Goal: Obtain resource: Obtain resource

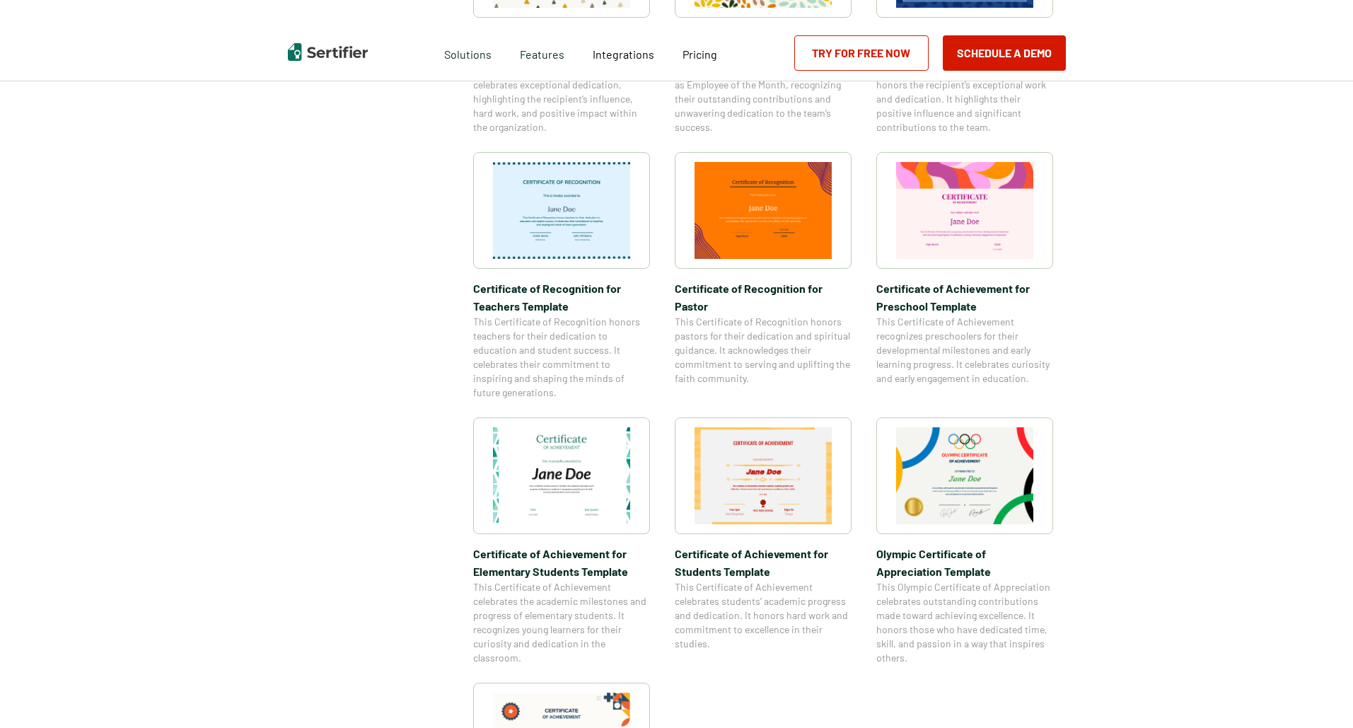
scroll to position [920, 0]
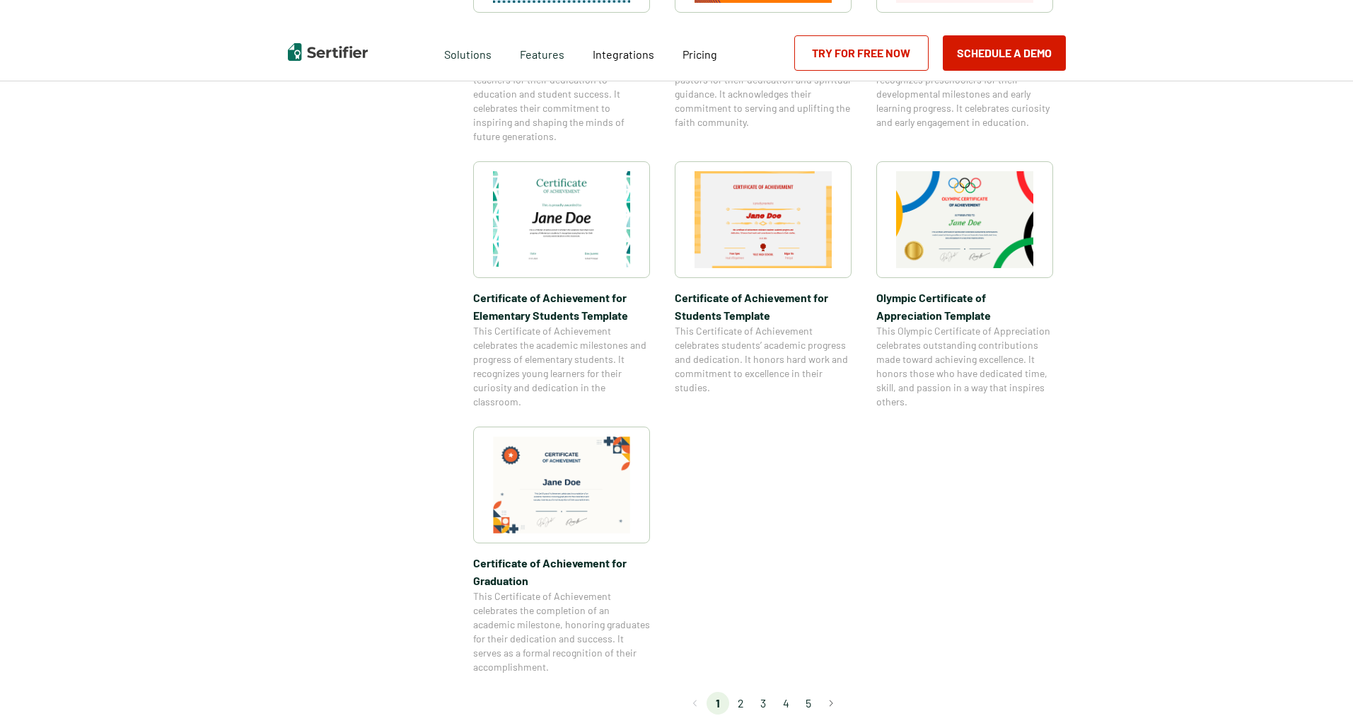
click at [746, 705] on li "2" at bounding box center [740, 703] width 23 height 23
click at [737, 705] on li "2" at bounding box center [740, 703] width 23 height 23
click at [741, 705] on li "2" at bounding box center [740, 703] width 23 height 23
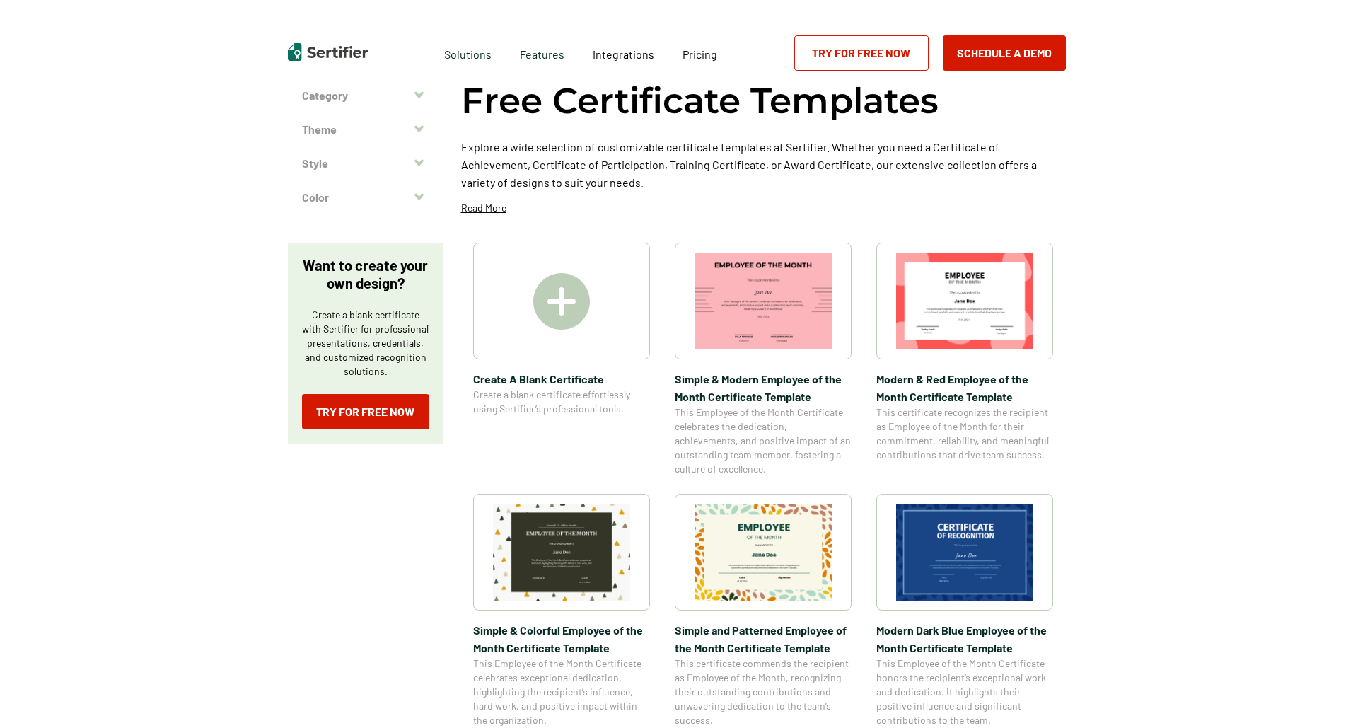
scroll to position [0, 0]
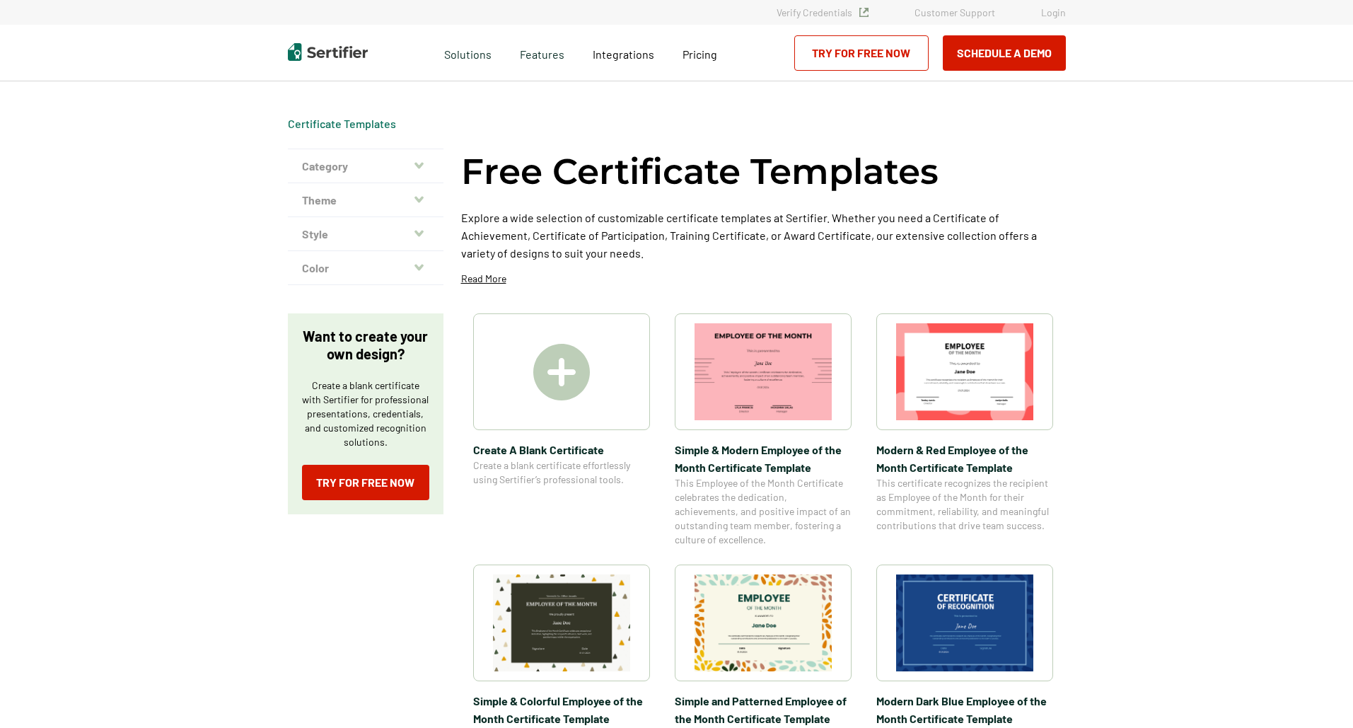
click at [557, 372] on img at bounding box center [561, 372] width 57 height 57
click at [566, 377] on img at bounding box center [561, 372] width 57 height 57
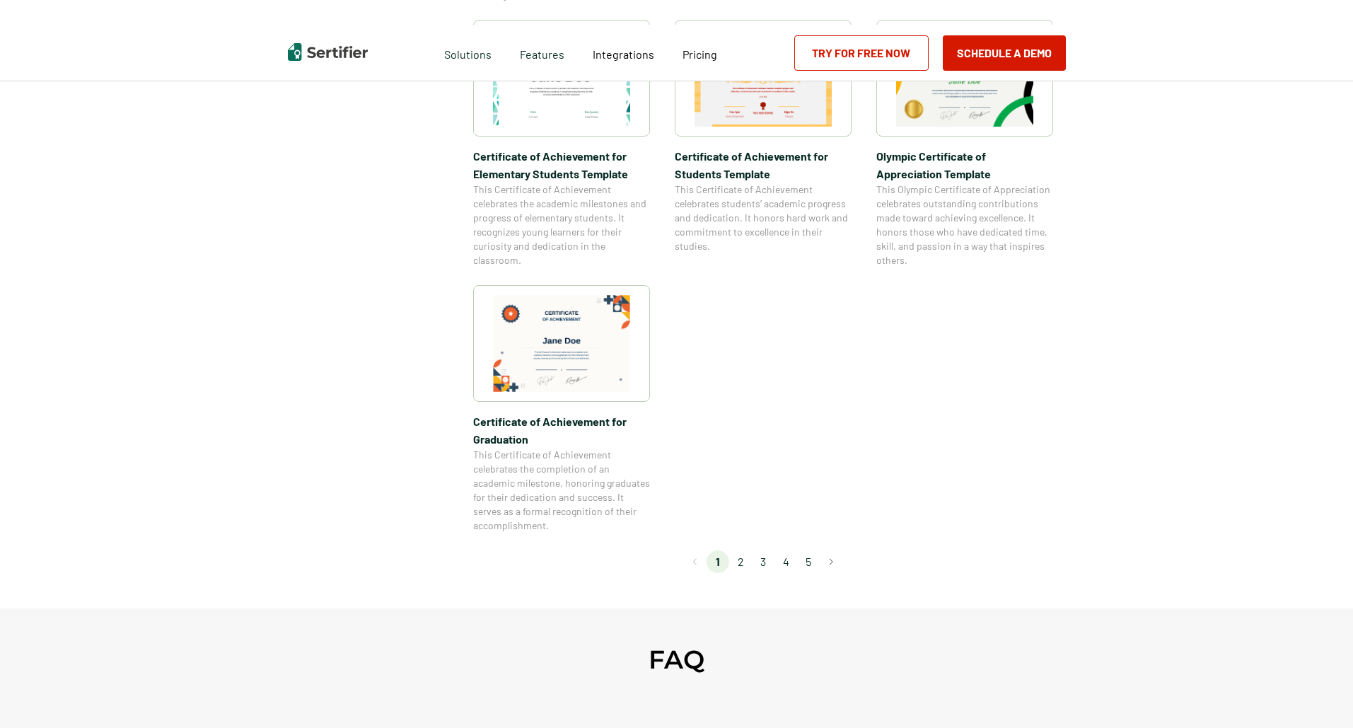
scroll to position [1415, 0]
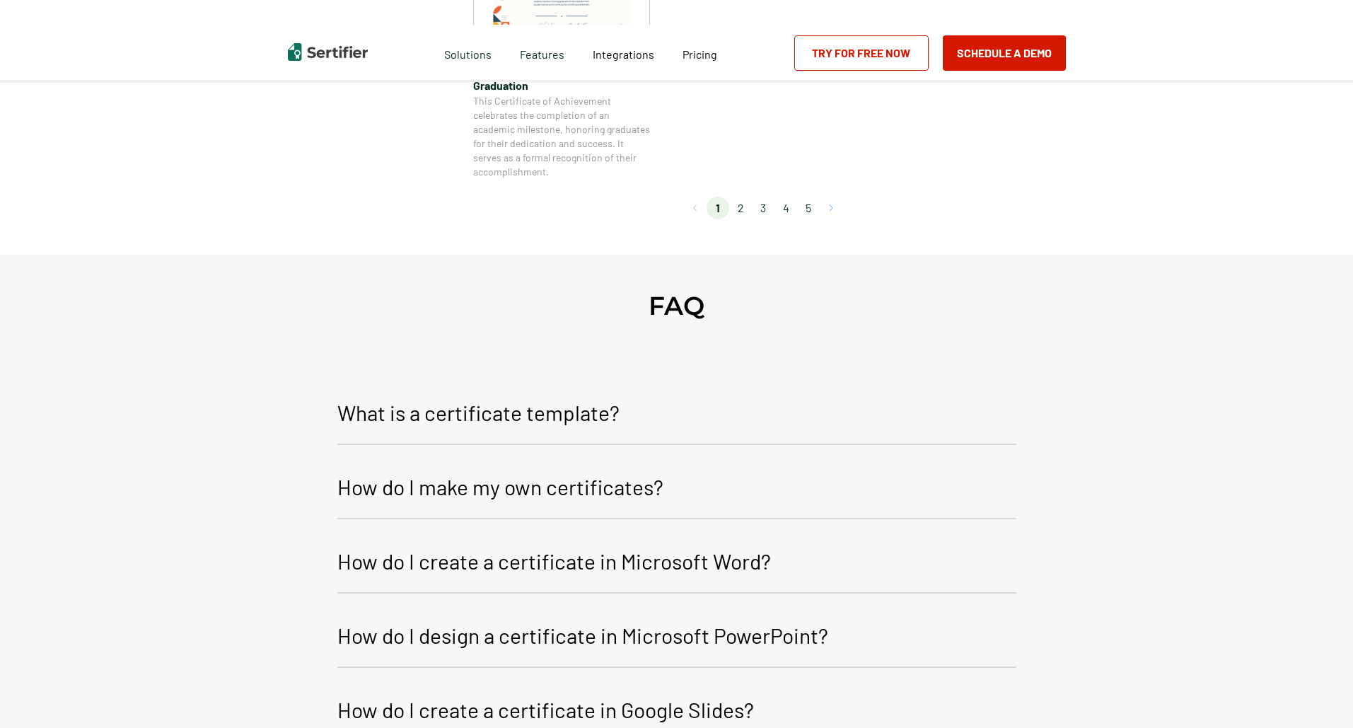
click at [836, 207] on button "Go to next page" at bounding box center [831, 208] width 23 height 23
click at [745, 206] on li "2" at bounding box center [740, 208] width 23 height 23
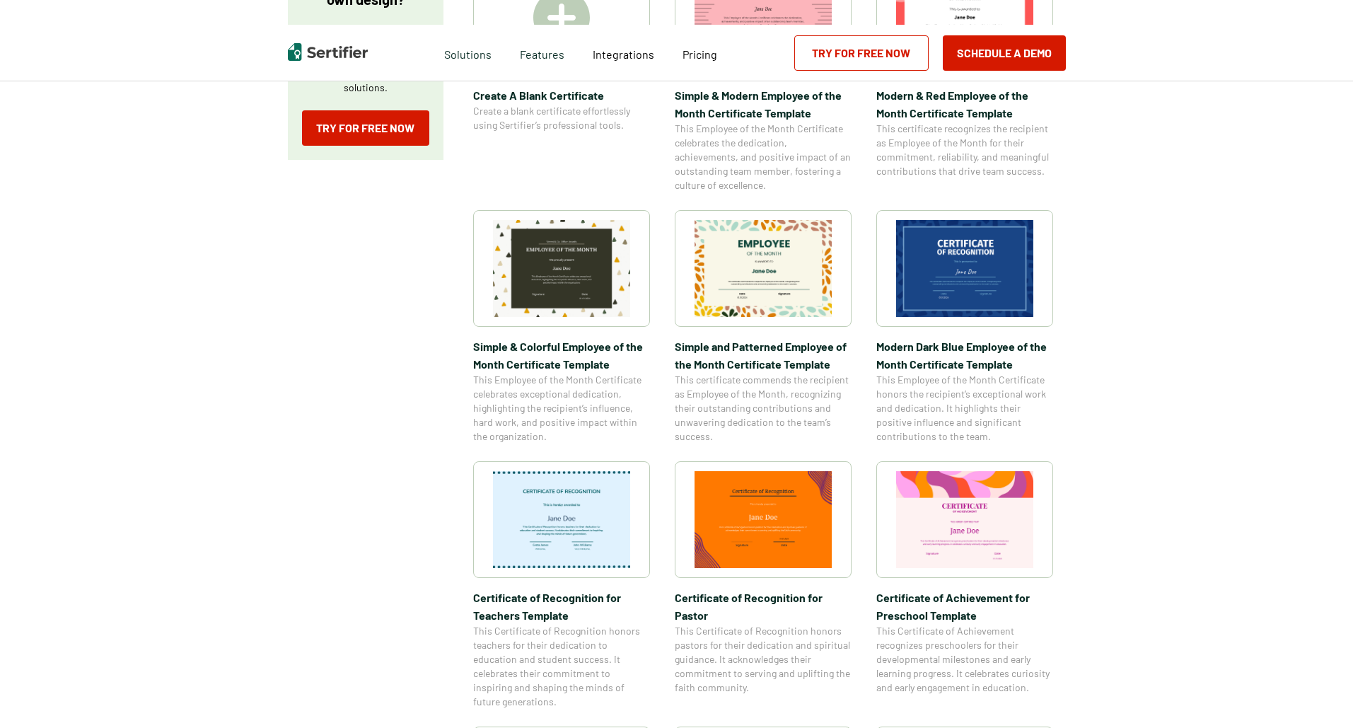
scroll to position [141, 0]
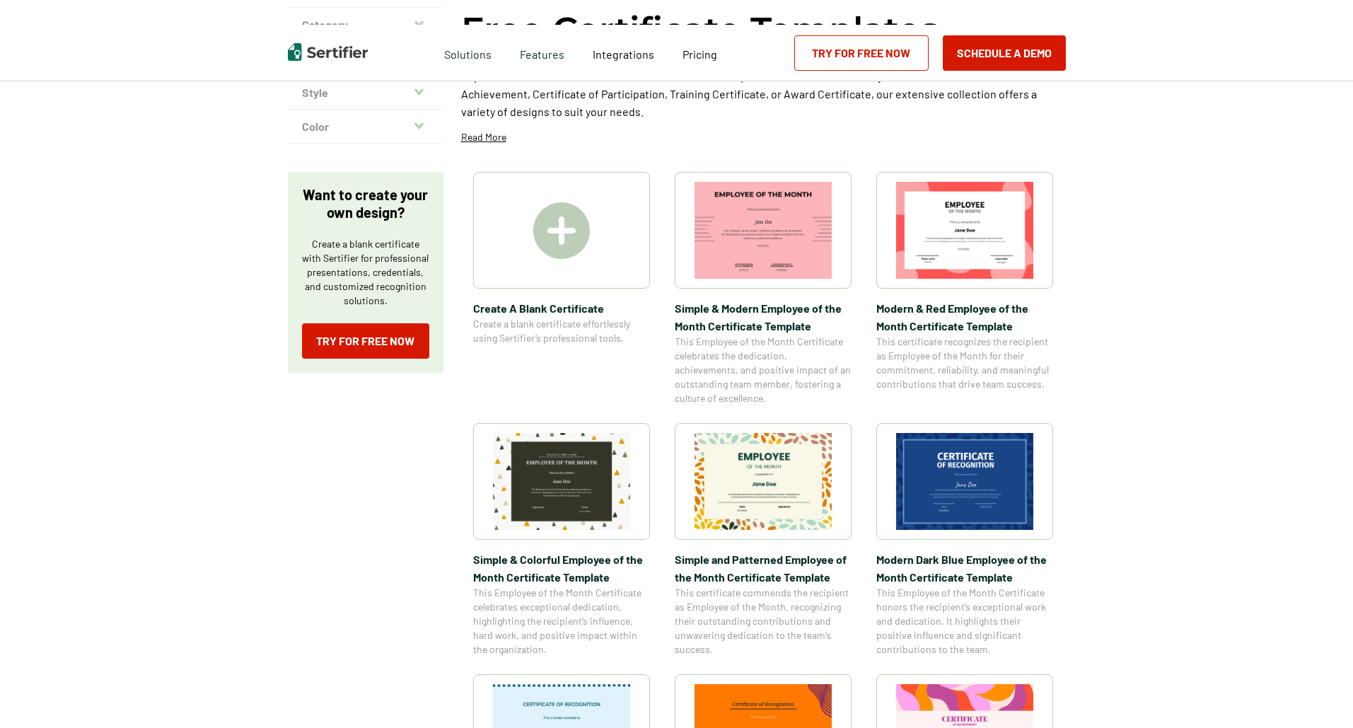
click at [556, 234] on img at bounding box center [561, 230] width 57 height 57
click at [555, 231] on img at bounding box center [561, 230] width 57 height 57
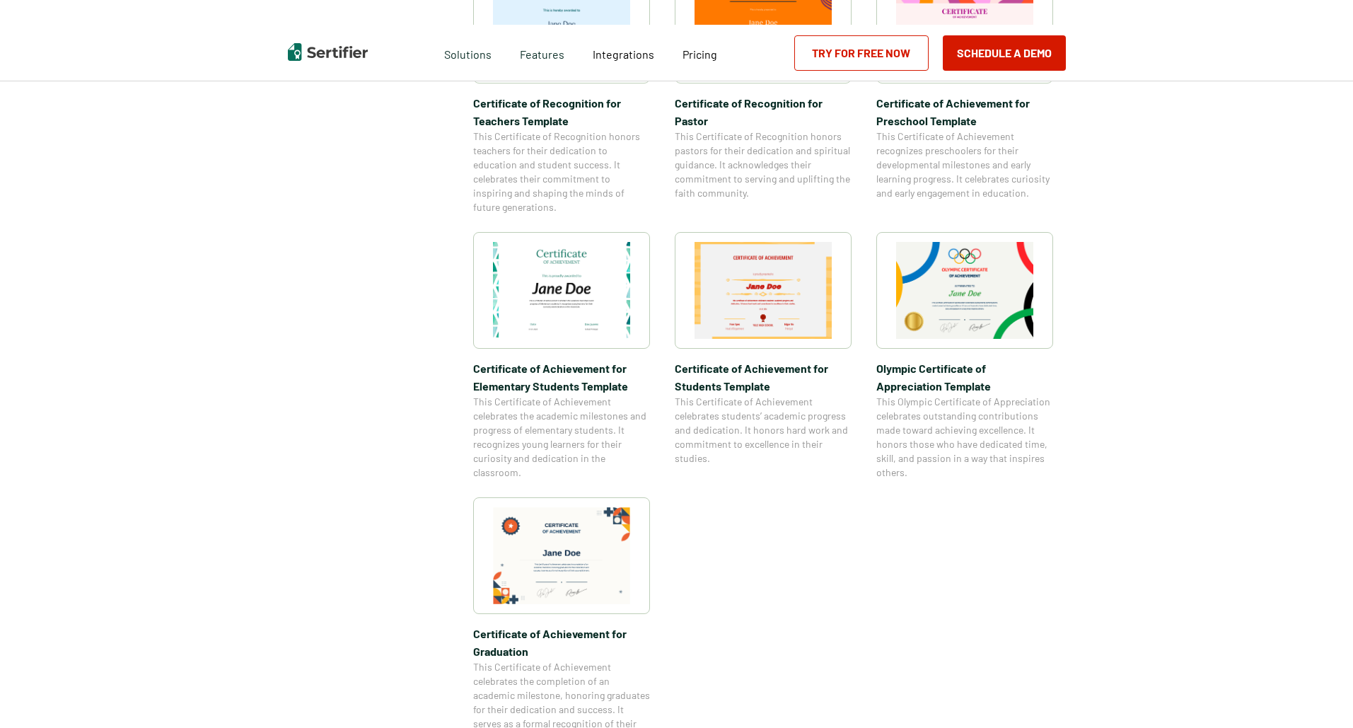
scroll to position [1203, 0]
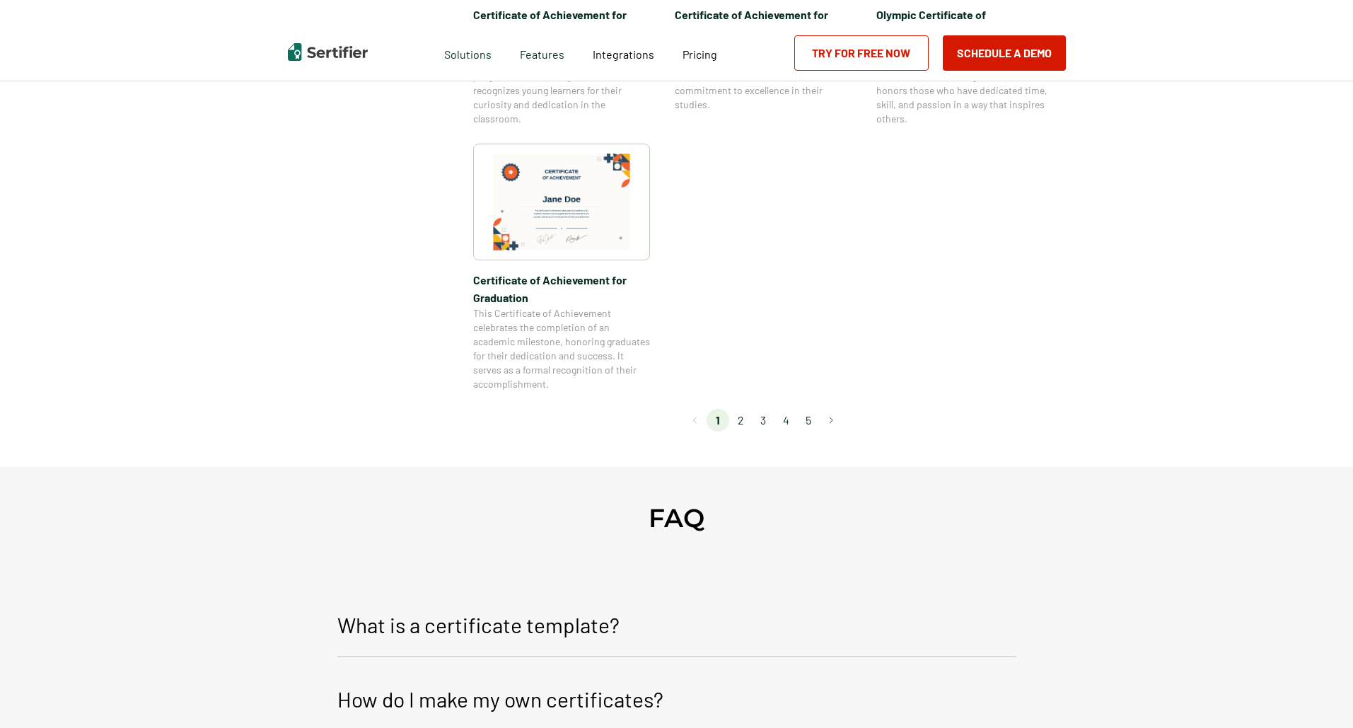
click at [739, 422] on li "2" at bounding box center [740, 420] width 23 height 23
click at [736, 421] on li "2" at bounding box center [740, 420] width 23 height 23
click at [754, 421] on ul "1 2 3 4 5" at bounding box center [763, 420] width 113 height 23
click at [749, 425] on li "2" at bounding box center [740, 420] width 23 height 23
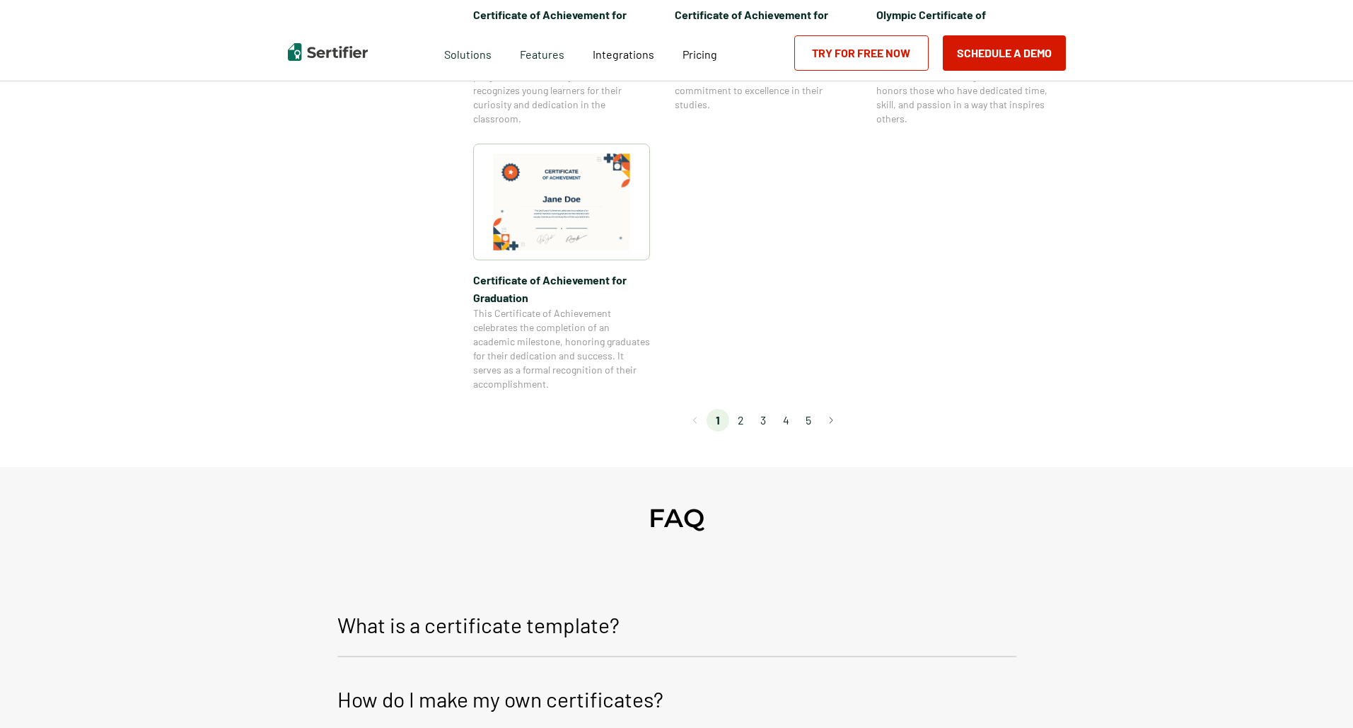
click at [749, 423] on li "2" at bounding box center [740, 420] width 23 height 23
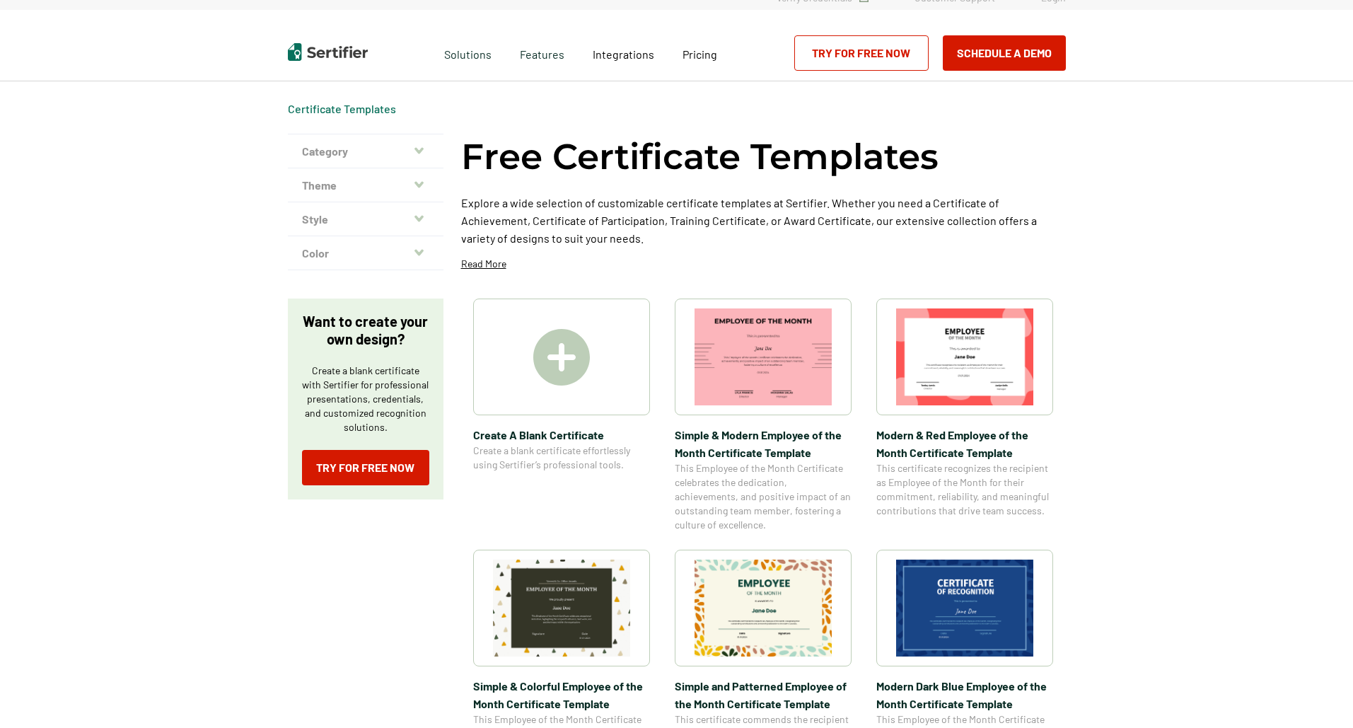
scroll to position [0, 0]
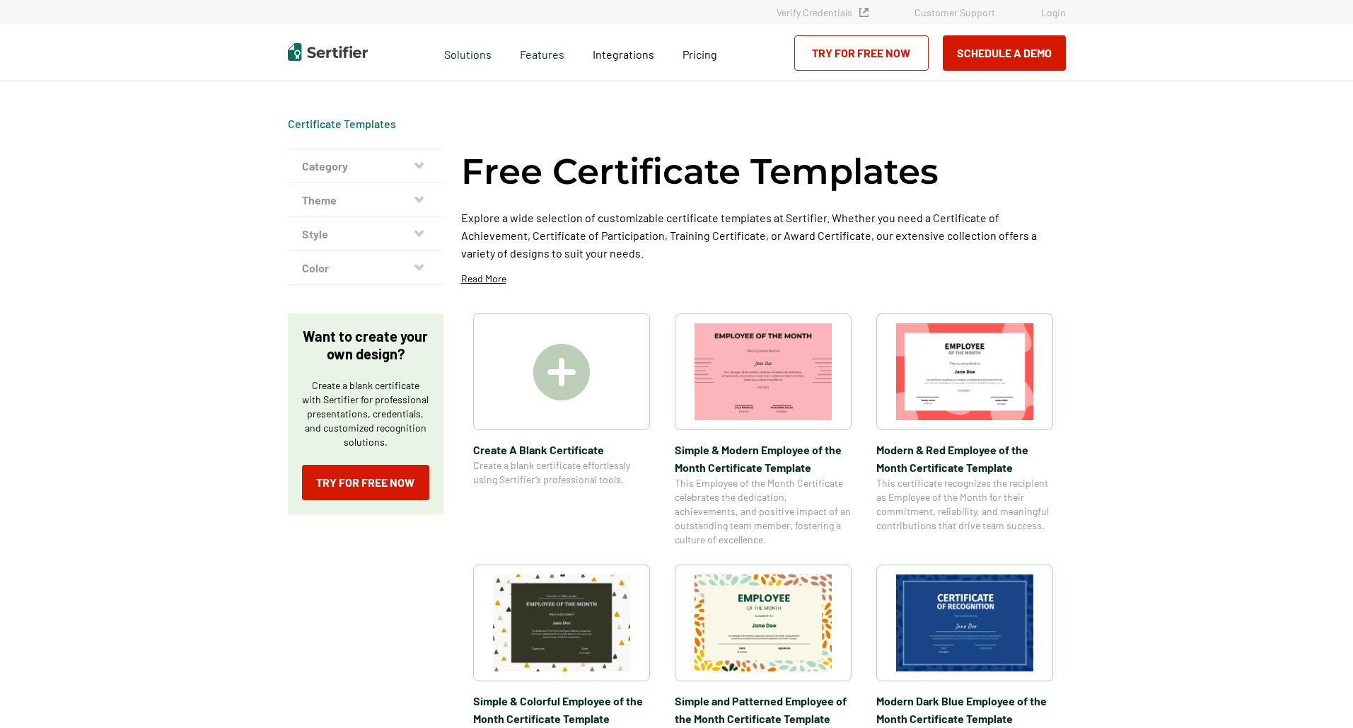
click at [419, 163] on icon "button" at bounding box center [419, 165] width 9 height 11
click at [419, 165] on icon "button" at bounding box center [419, 165] width 9 height 6
click at [320, 175] on button "Category" at bounding box center [366, 166] width 156 height 34
click at [422, 164] on icon "button" at bounding box center [419, 165] width 9 height 11
click at [422, 166] on icon "button" at bounding box center [419, 165] width 9 height 6
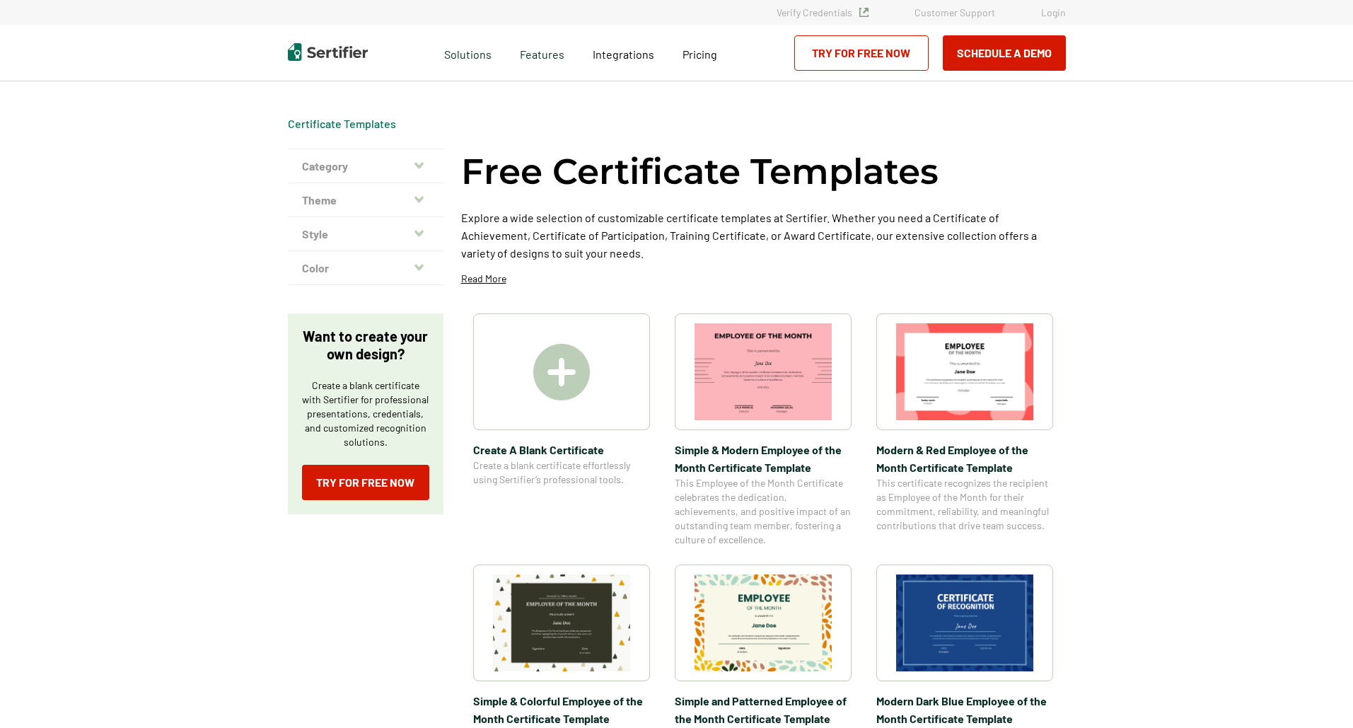
click at [421, 170] on icon "button" at bounding box center [419, 165] width 9 height 11
click at [419, 170] on icon "button" at bounding box center [419, 165] width 9 height 11
click at [419, 169] on icon "button" at bounding box center [419, 165] width 9 height 11
click at [420, 168] on icon "button" at bounding box center [419, 165] width 9 height 11
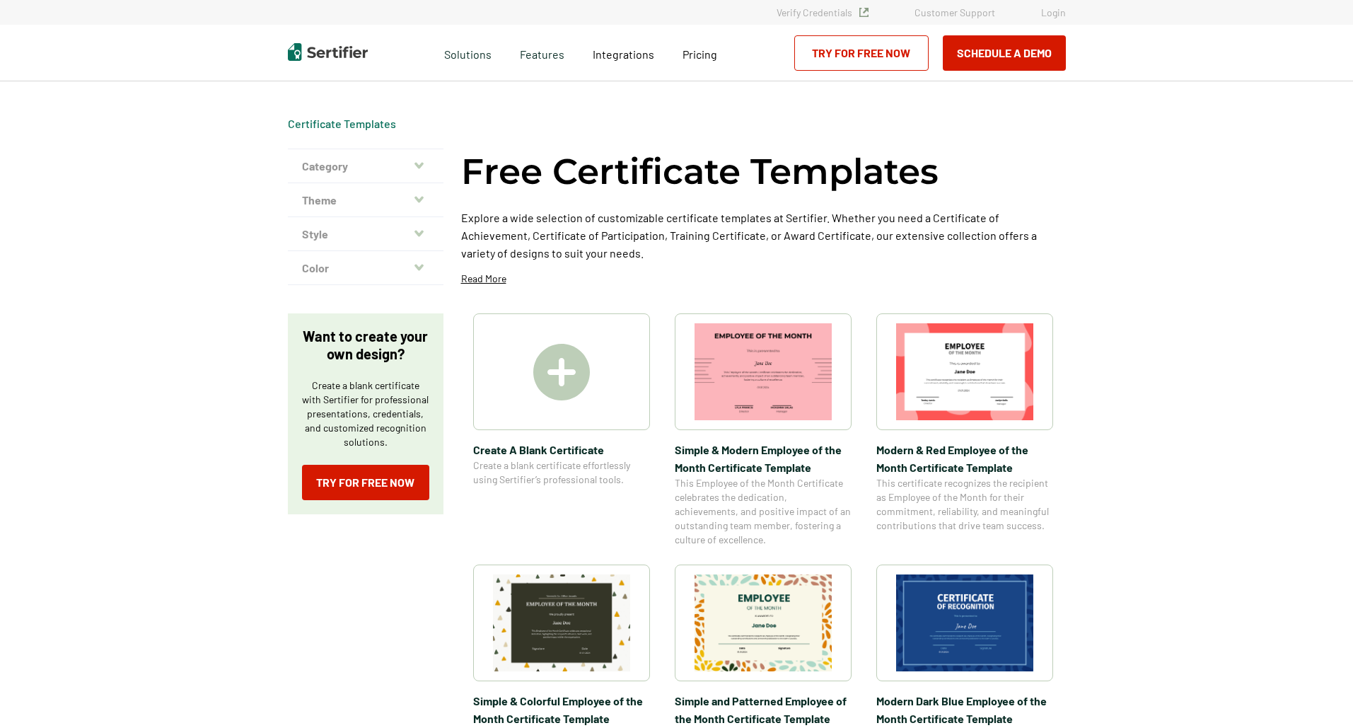
click at [418, 174] on button "Category" at bounding box center [366, 166] width 156 height 34
click at [334, 161] on button "Category" at bounding box center [366, 166] width 156 height 34
click at [426, 153] on button "Category" at bounding box center [366, 166] width 156 height 34
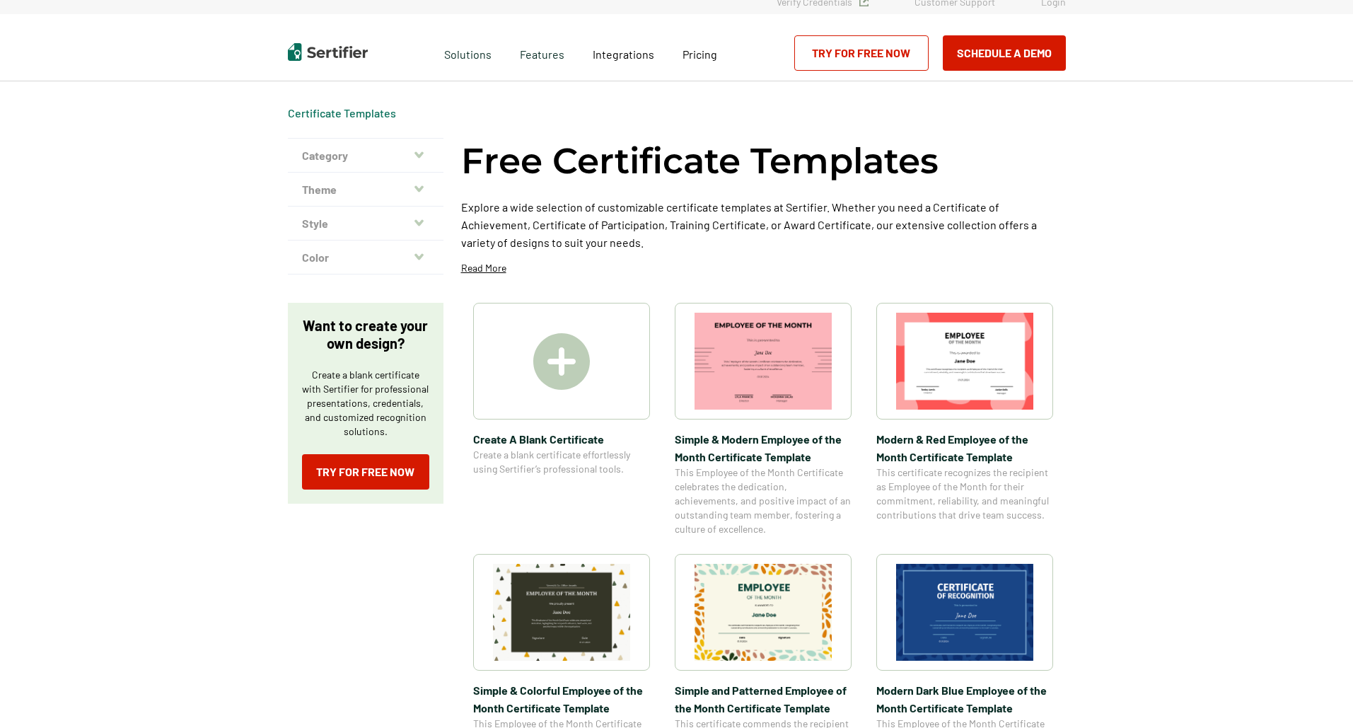
scroll to position [283, 0]
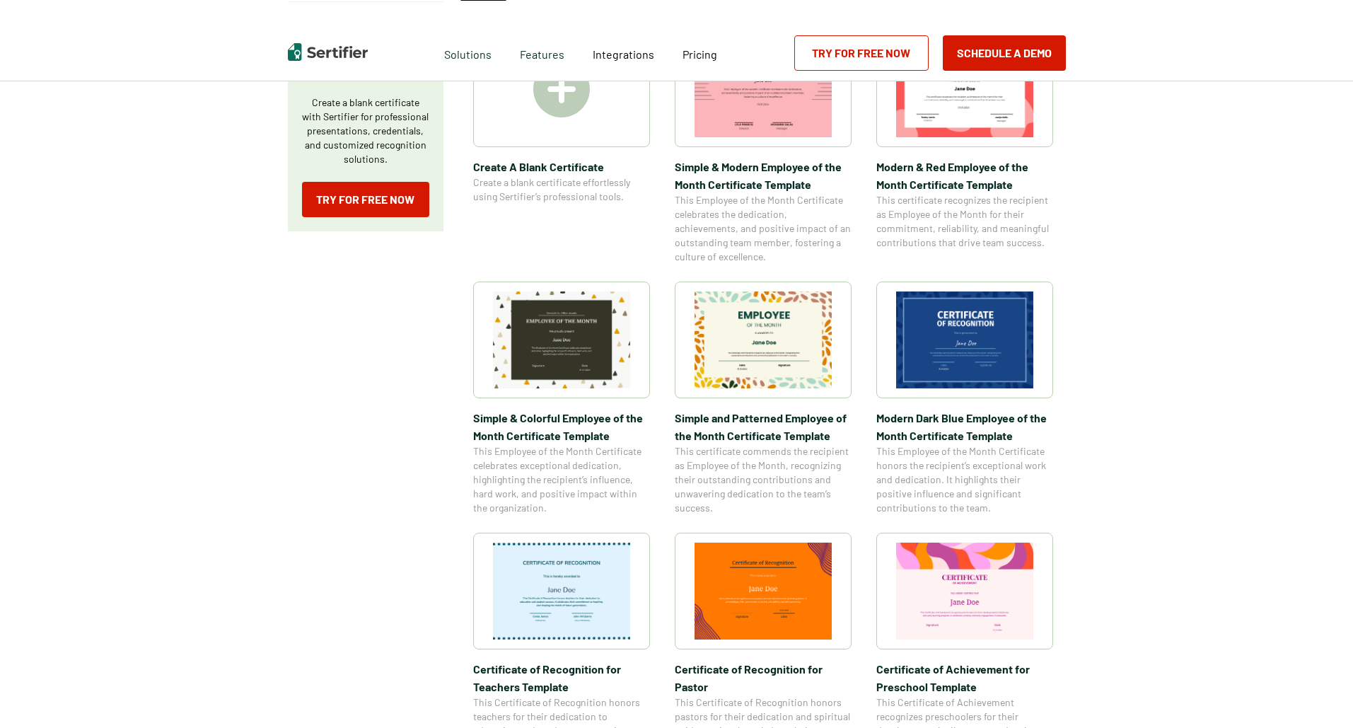
click at [992, 417] on span "Modern Dark Blue Employee of the Month Certificate Template" at bounding box center [965, 426] width 177 height 35
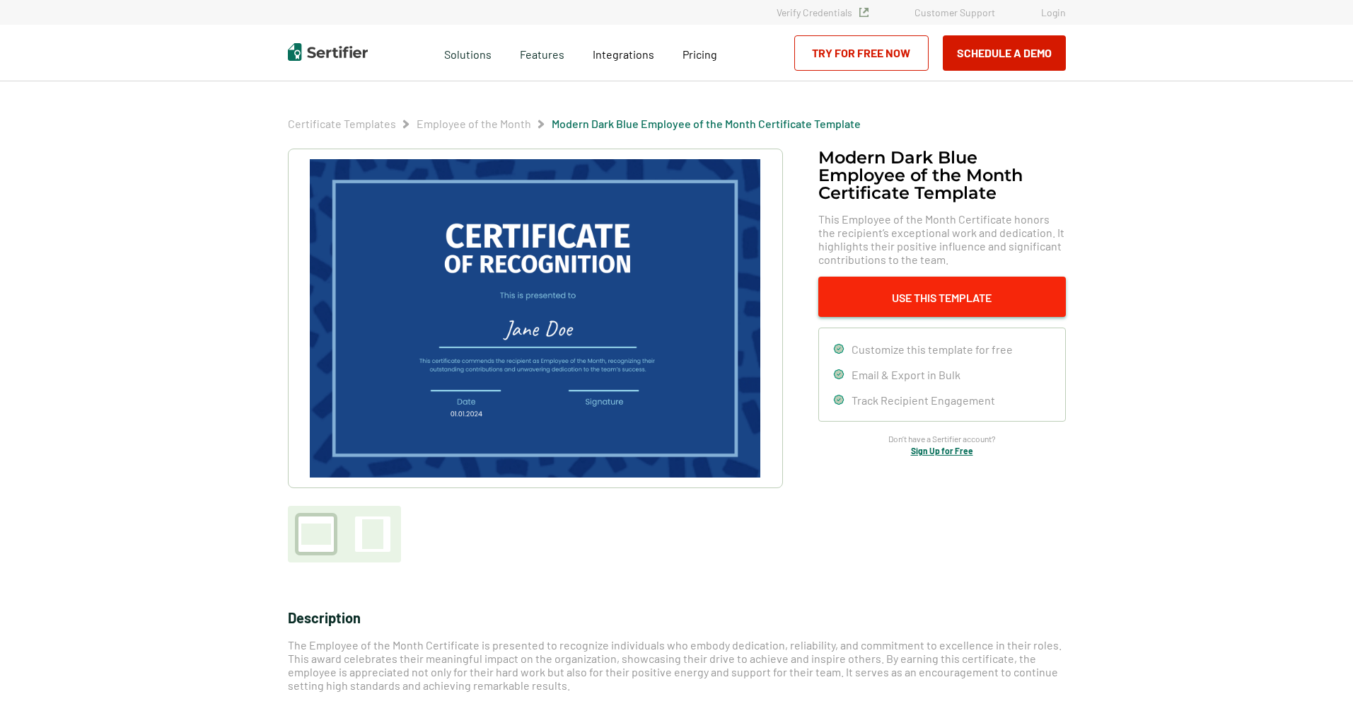
click at [930, 309] on button "Use This Template" at bounding box center [942, 297] width 248 height 40
click at [911, 301] on button "Use This Template" at bounding box center [942, 297] width 248 height 40
click at [884, 284] on button "Use This Template" at bounding box center [942, 297] width 248 height 40
click at [874, 299] on button "Use This Template" at bounding box center [942, 297] width 248 height 40
click at [884, 289] on button "Use This Template" at bounding box center [942, 297] width 248 height 40
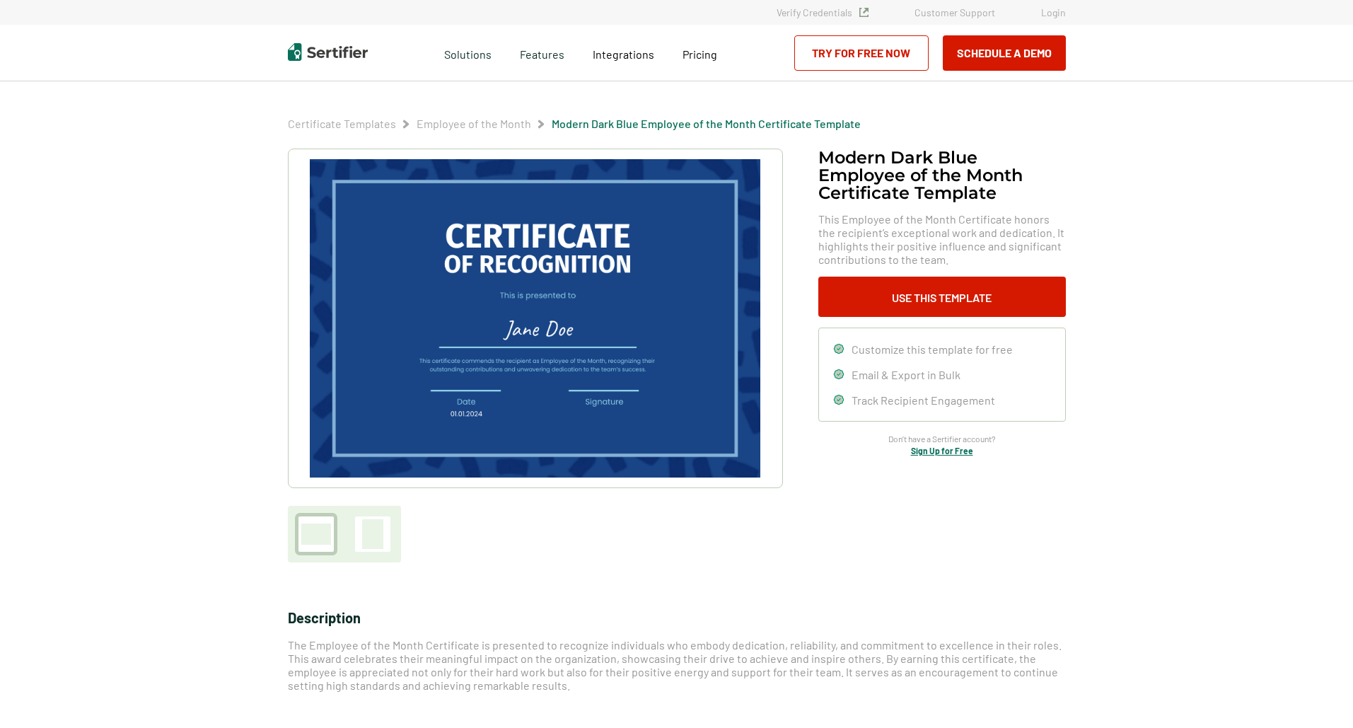
drag, startPoint x: 579, startPoint y: 337, endPoint x: 555, endPoint y: 327, distance: 26.3
click at [555, 327] on img at bounding box center [535, 318] width 450 height 318
click at [579, 330] on img at bounding box center [535, 318] width 450 height 318
click at [961, 290] on button "Use This Template" at bounding box center [942, 297] width 248 height 40
click at [960, 291] on button "Use This Template" at bounding box center [942, 297] width 248 height 40
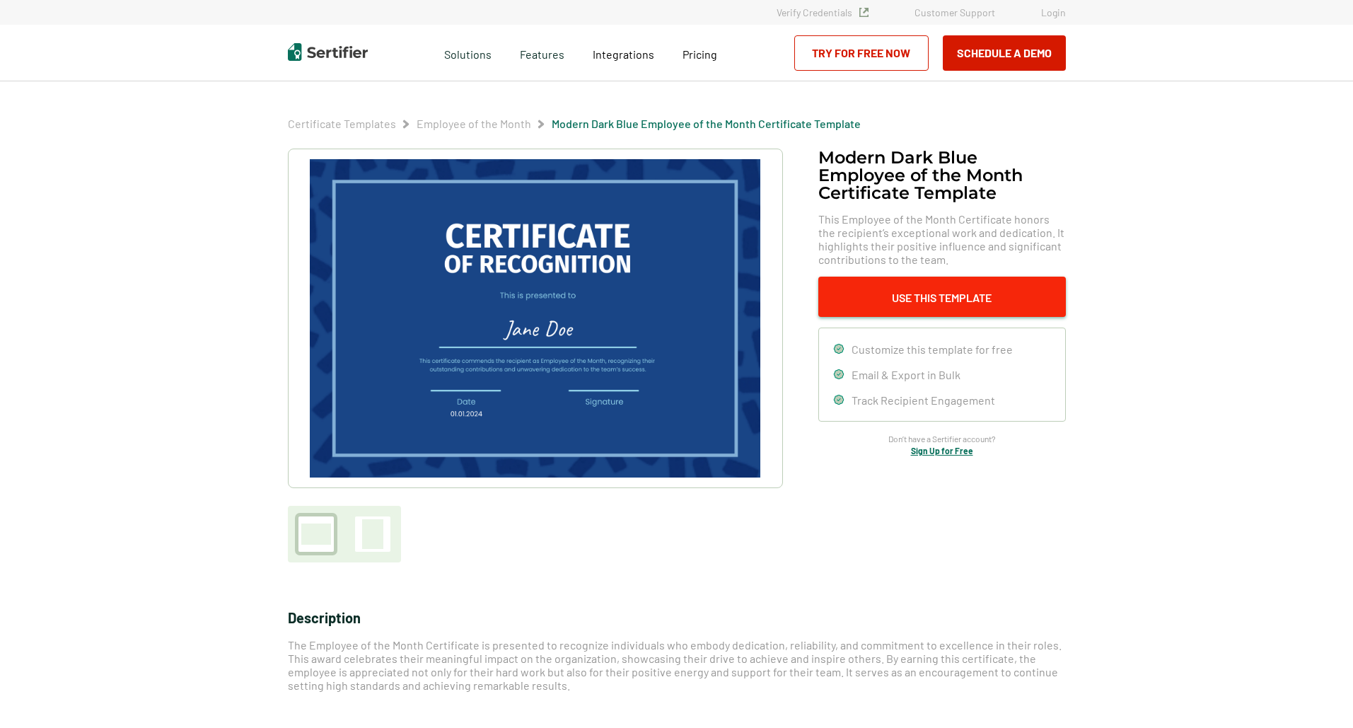
click at [954, 289] on button "Use This Template" at bounding box center [942, 297] width 248 height 40
click at [949, 282] on button "Use This Template" at bounding box center [942, 297] width 248 height 40
click at [947, 282] on button "Use This Template" at bounding box center [942, 297] width 248 height 40
click at [939, 296] on button "Use This Template" at bounding box center [942, 297] width 248 height 40
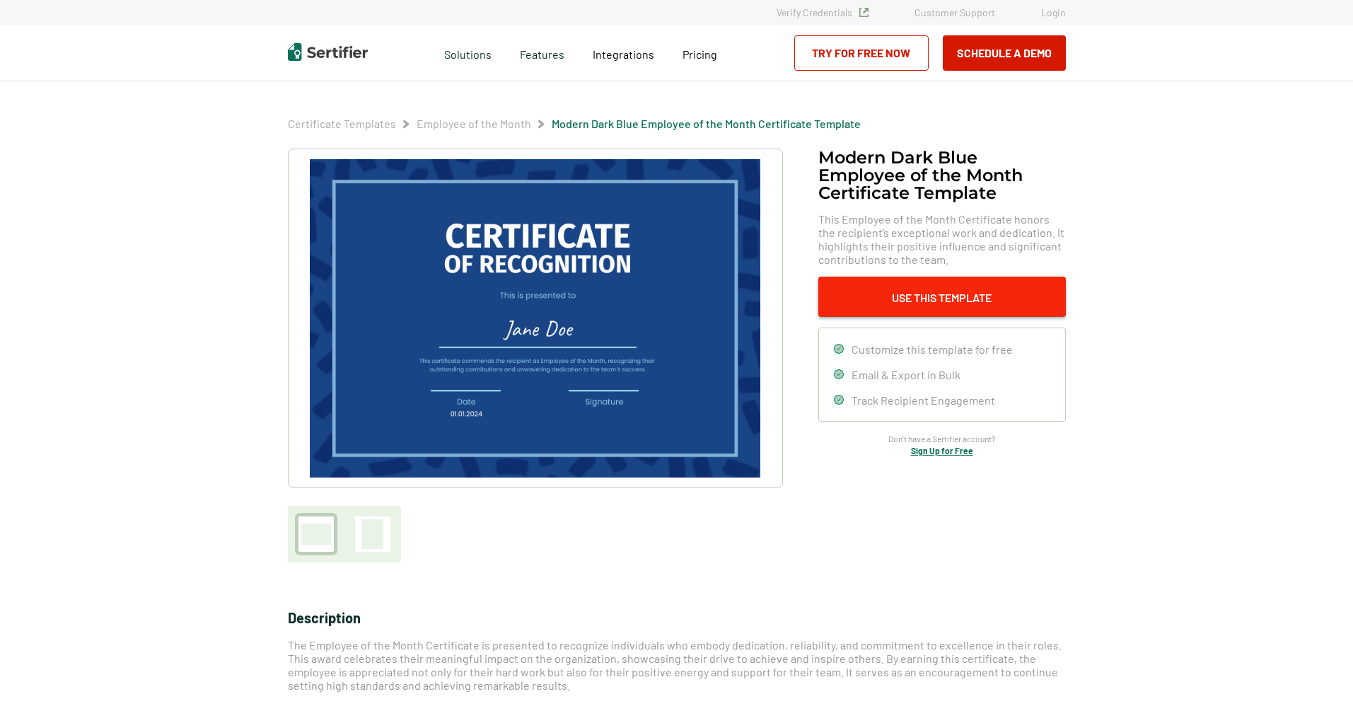
click at [939, 298] on button "Use This Template" at bounding box center [942, 297] width 248 height 40
click at [937, 289] on button "Use This Template" at bounding box center [942, 297] width 248 height 40
click at [937, 288] on button "Use This Template" at bounding box center [942, 297] width 248 height 40
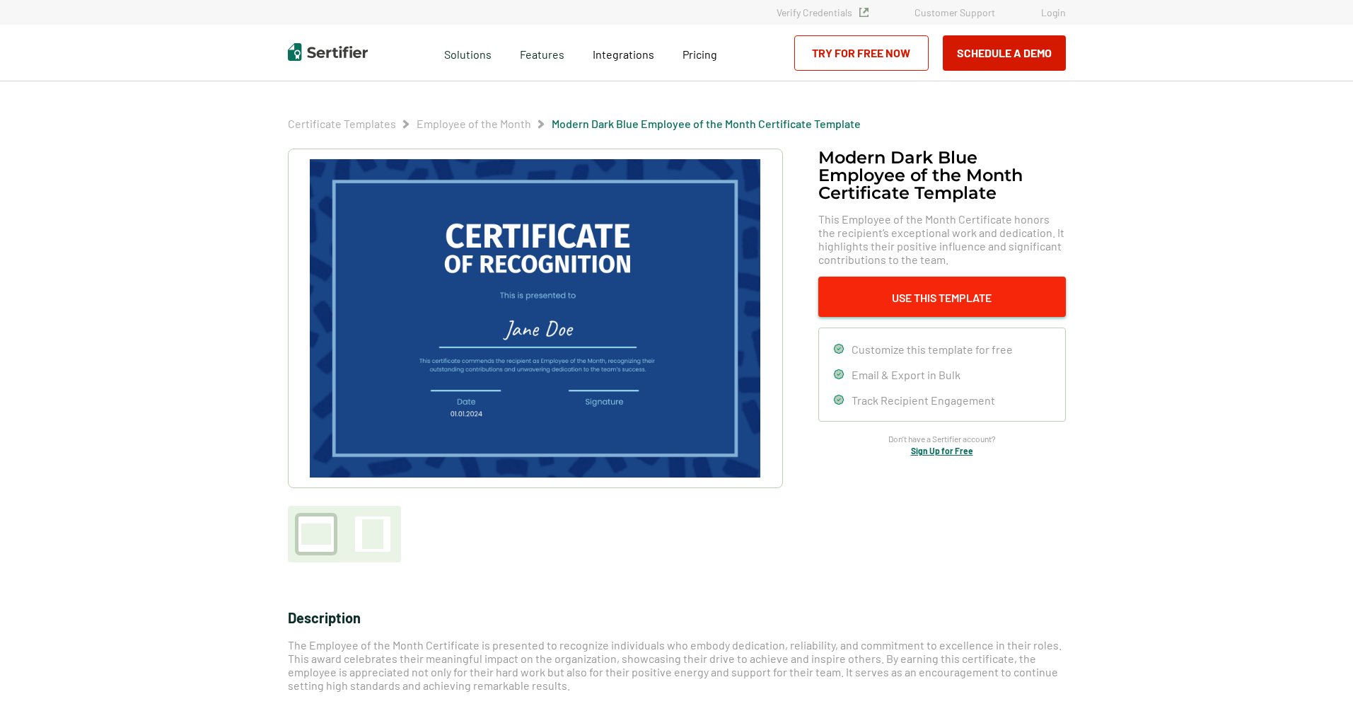
click at [936, 288] on button "Use This Template" at bounding box center [942, 297] width 248 height 40
click at [914, 303] on button "Use This Template" at bounding box center [942, 297] width 248 height 40
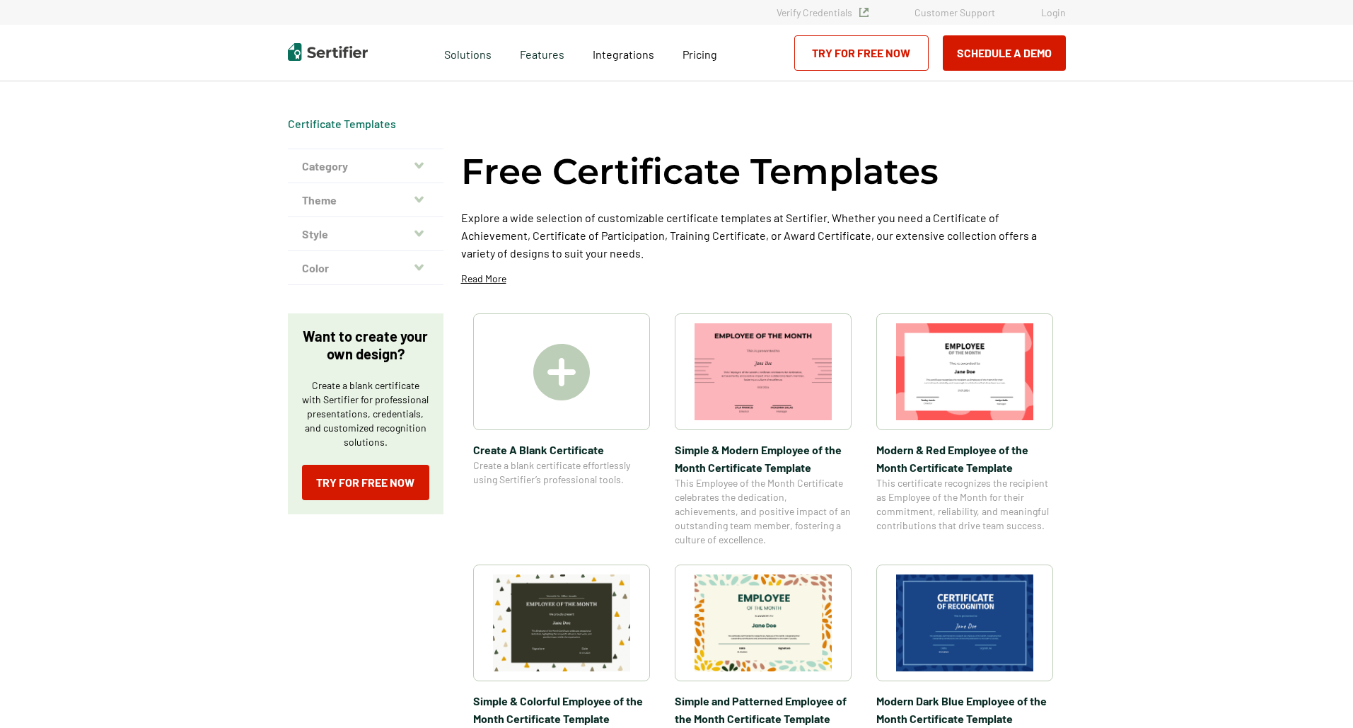
scroll to position [283, 0]
